Goal: Transaction & Acquisition: Purchase product/service

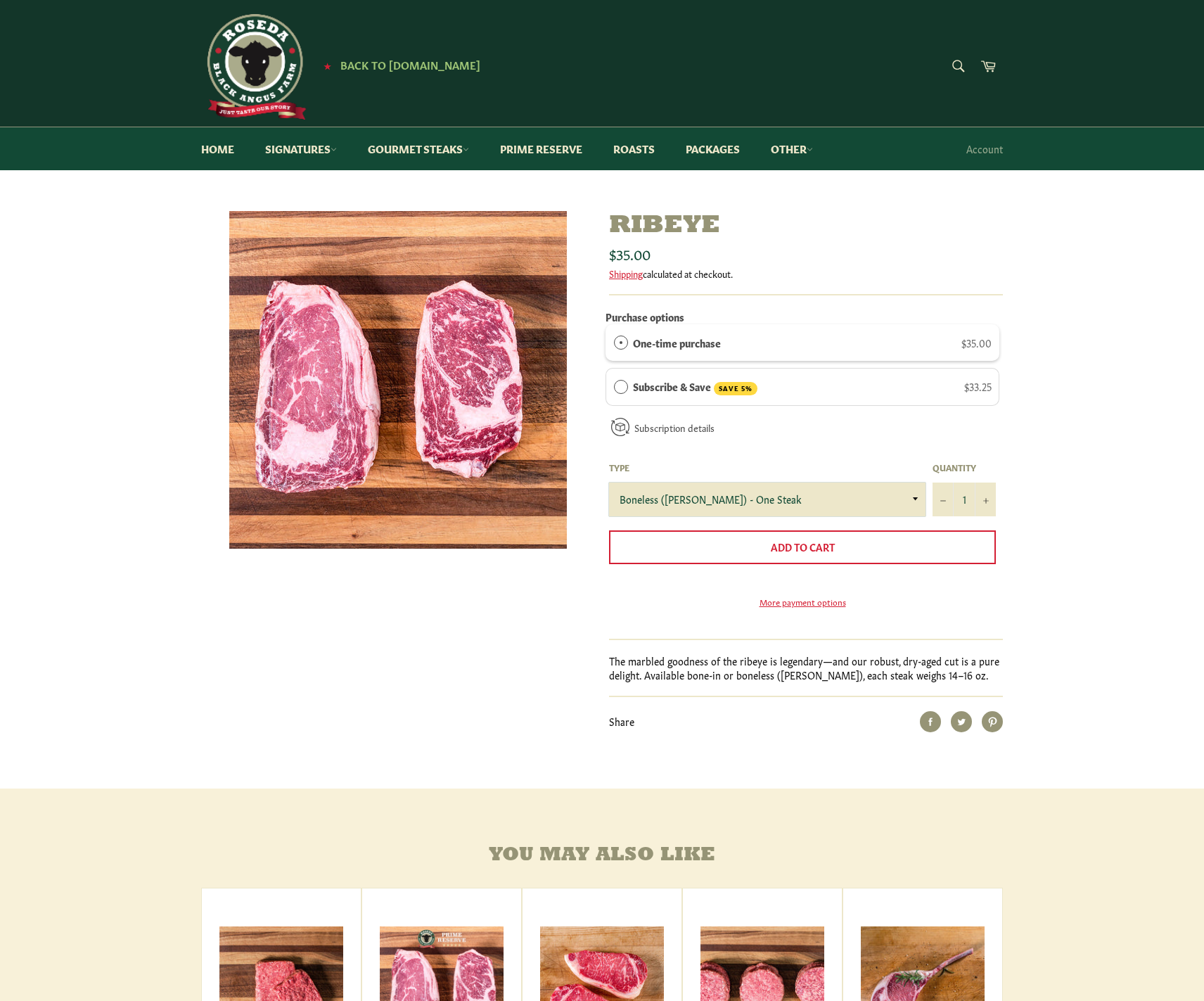
click at [915, 495] on select "Boneless (Delmonico) - One Steak Bone-In - One Steak" at bounding box center [768, 499] width 316 height 34
click at [886, 439] on div "Subscription details How subscriptions work You can modify or cancel your subsc…" at bounding box center [802, 432] width 394 height 38
click at [1099, 503] on div "Ribeye Sale Regular price $35.00 Shipping calculated at checkout. Purchase opti…" at bounding box center [602, 499] width 1204 height 578
